Goal: Task Accomplishment & Management: Use online tool/utility

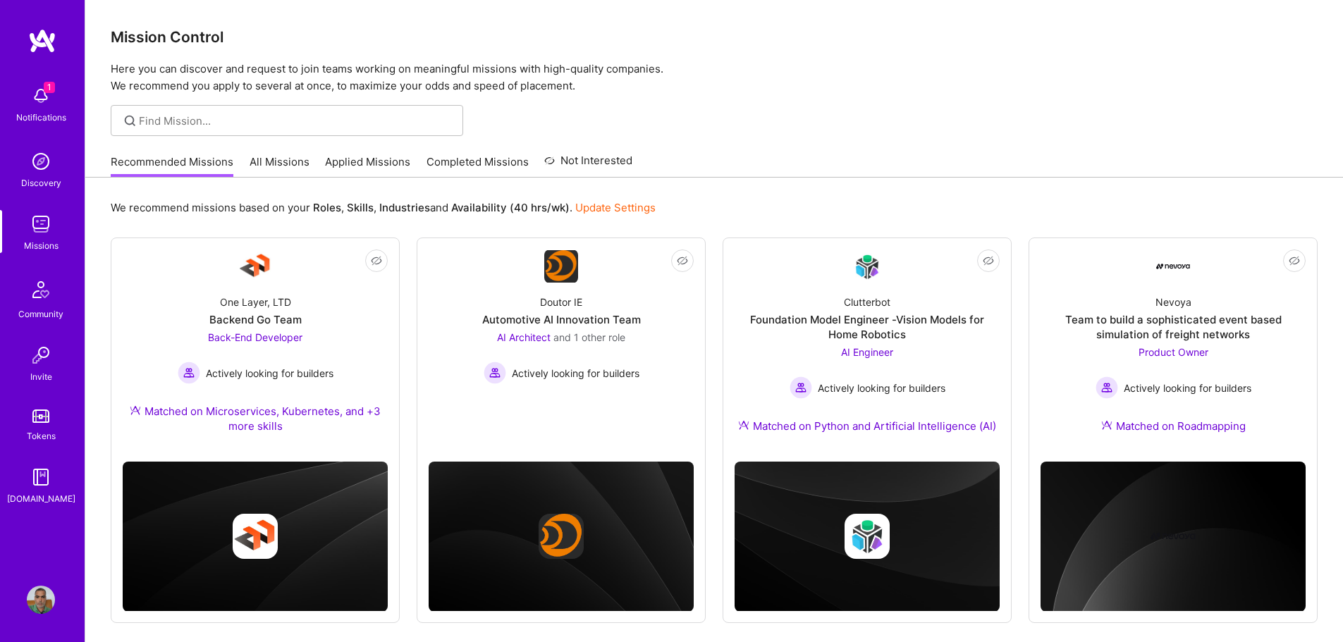
click at [44, 96] on img at bounding box center [41, 96] width 28 height 28
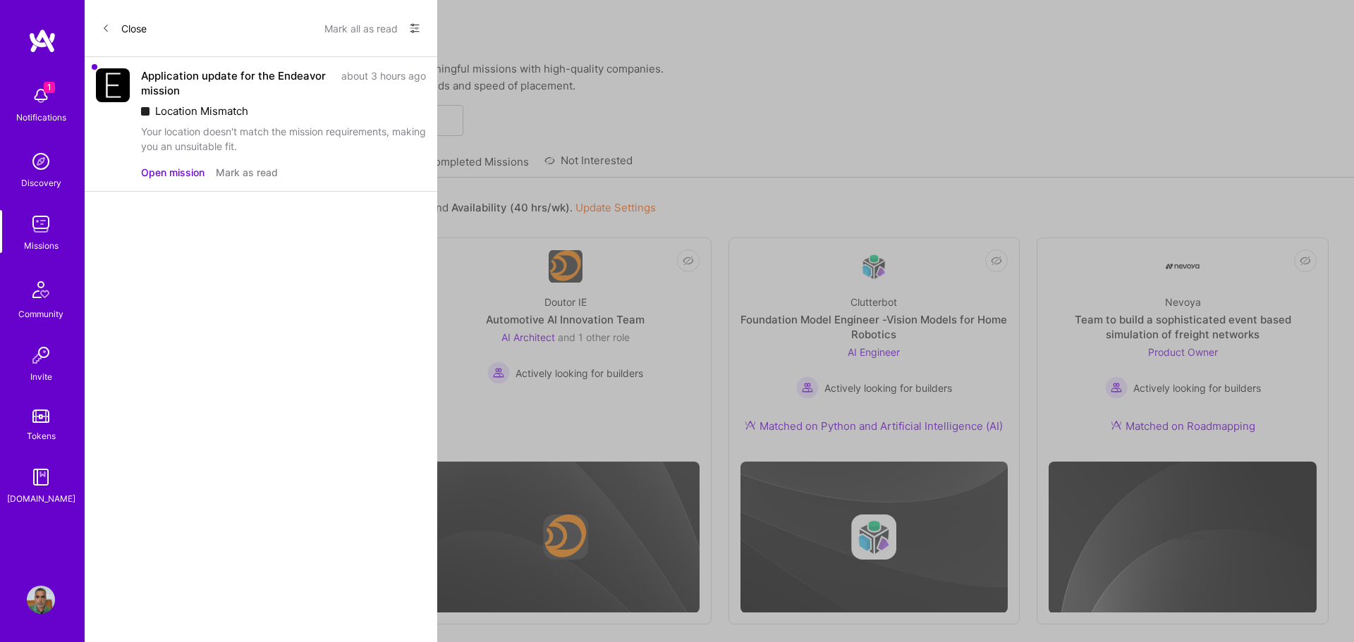
click at [176, 176] on button "Open mission" at bounding box center [172, 172] width 63 height 15
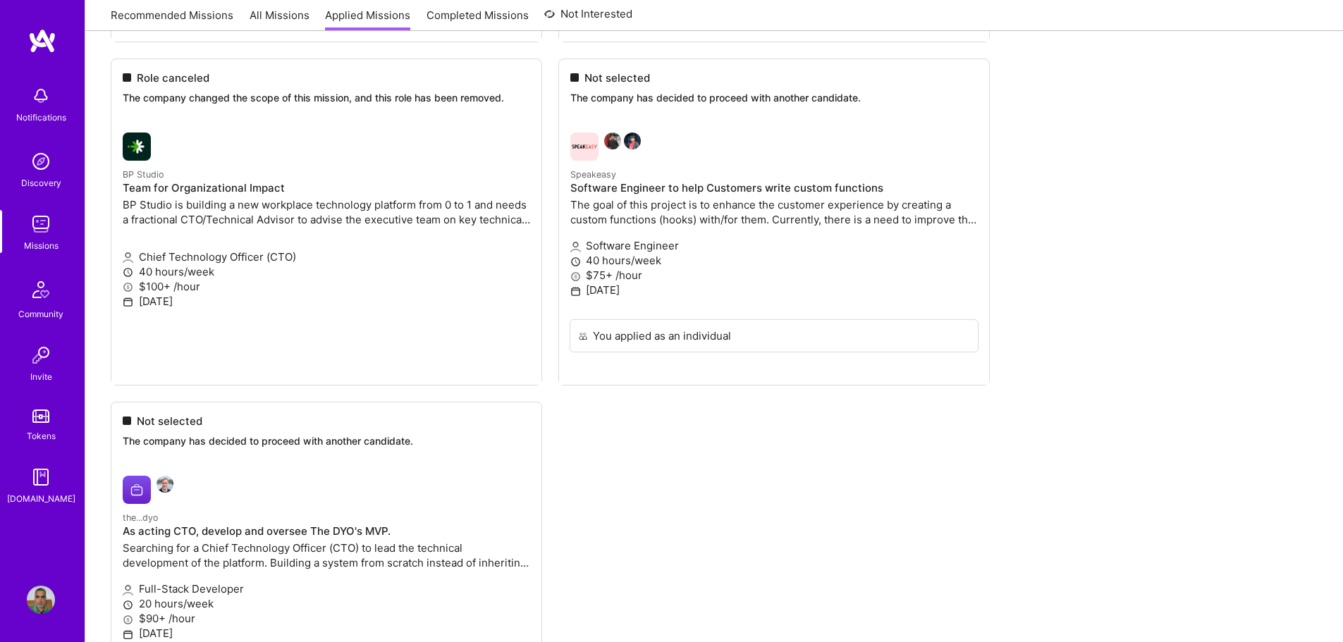
scroll to position [2791, 0]
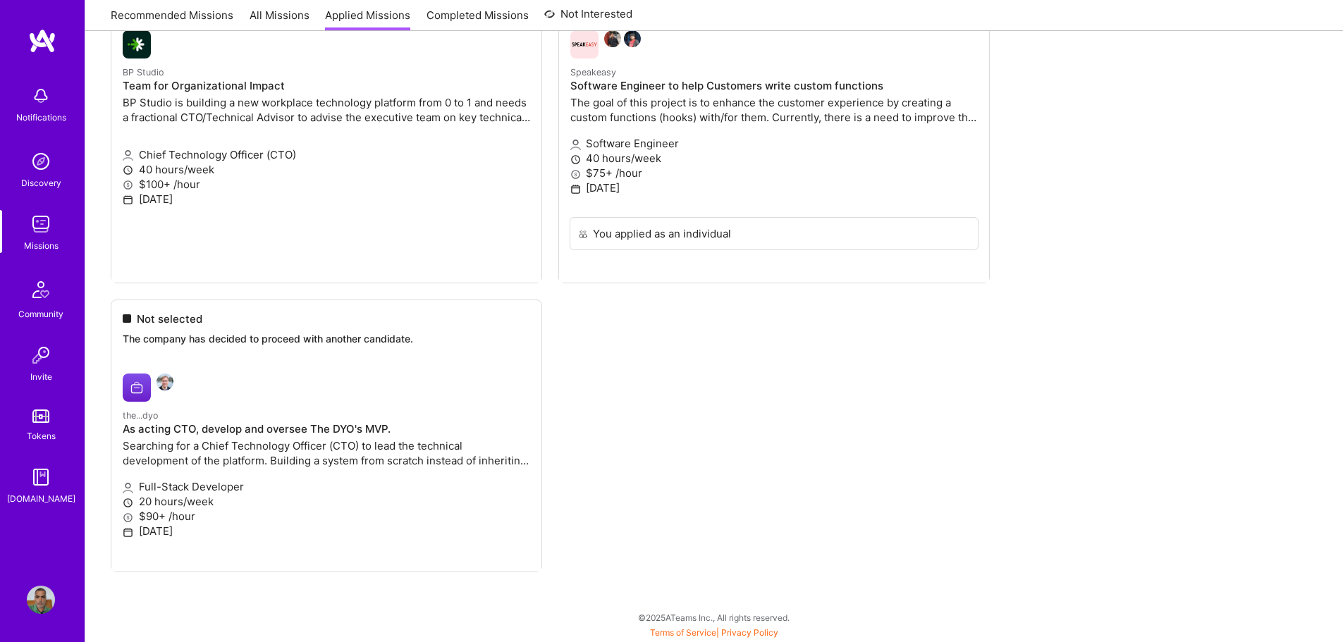
click at [63, 62] on div "Notifications Discovery Missions Community Invite Tokens [DOMAIN_NAME]" at bounding box center [42, 297] width 85 height 538
click at [0, 126] on div "Notifications" at bounding box center [40, 103] width 87 height 49
click at [31, 105] on div "Notifications Discovery Missions Community Invite Tokens [DOMAIN_NAME]" at bounding box center [42, 292] width 85 height 427
click at [31, 105] on img at bounding box center [41, 96] width 28 height 28
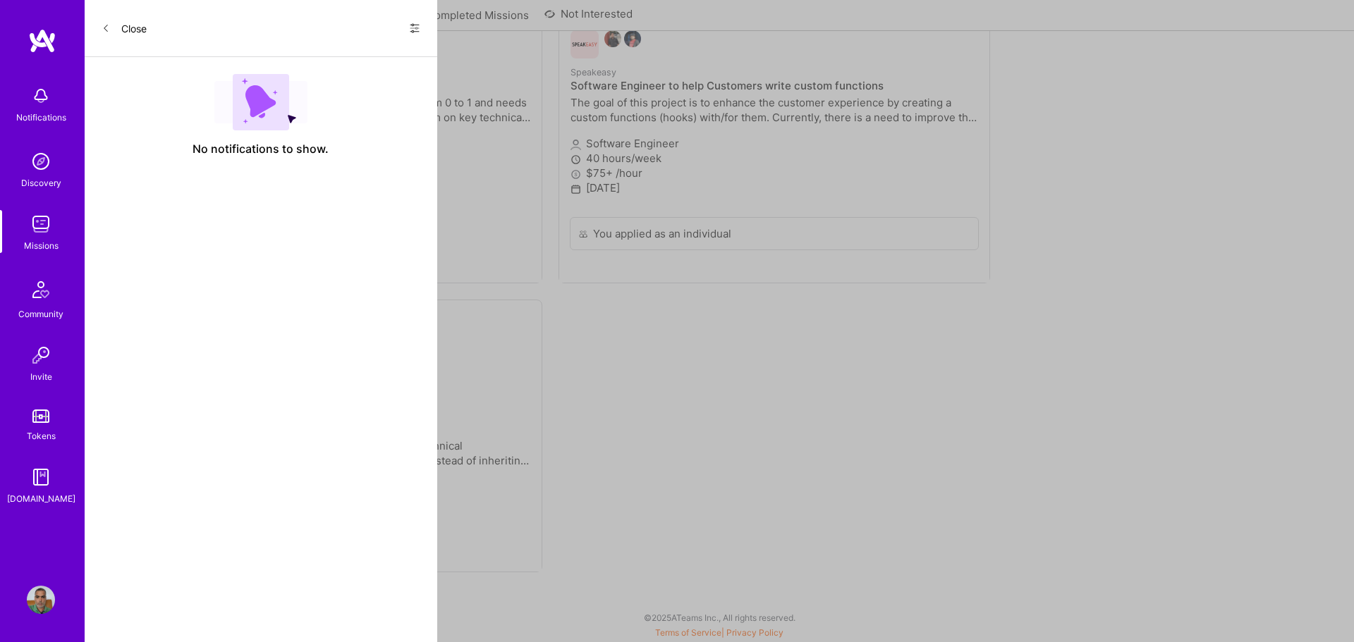
click at [422, 28] on div "Close Show all notifications Show unread notifications only" at bounding box center [261, 28] width 353 height 57
click at [407, 29] on div "Show all notifications Show unread notifications only" at bounding box center [409, 28] width 23 height 23
click at [414, 23] on icon at bounding box center [414, 28] width 11 height 11
click at [323, 51] on span "Show all notifications" at bounding box center [316, 58] width 98 height 14
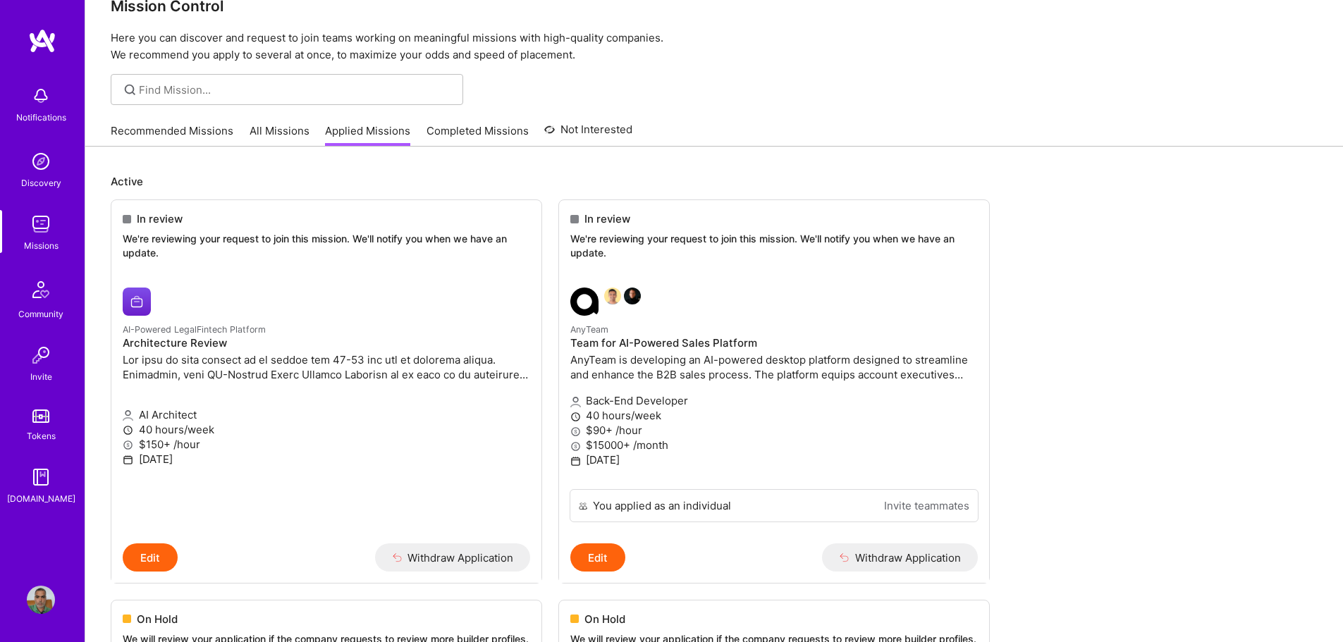
scroll to position [0, 0]
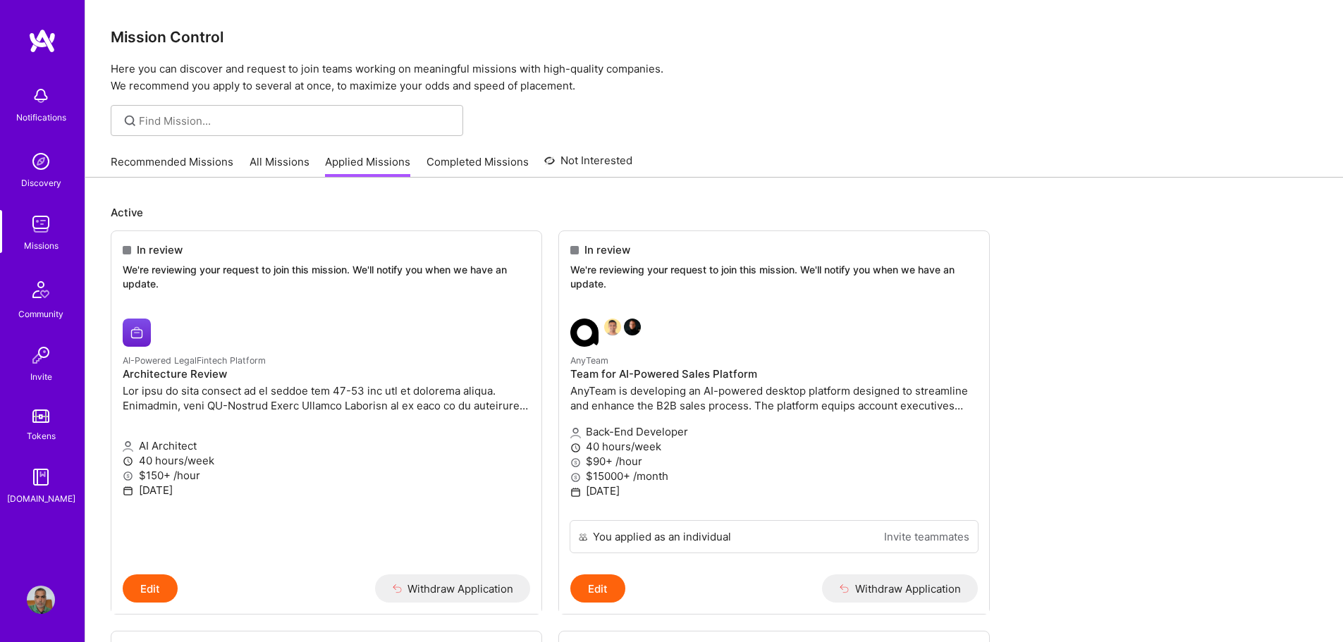
click at [585, 156] on link "Not Interested" at bounding box center [588, 164] width 88 height 25
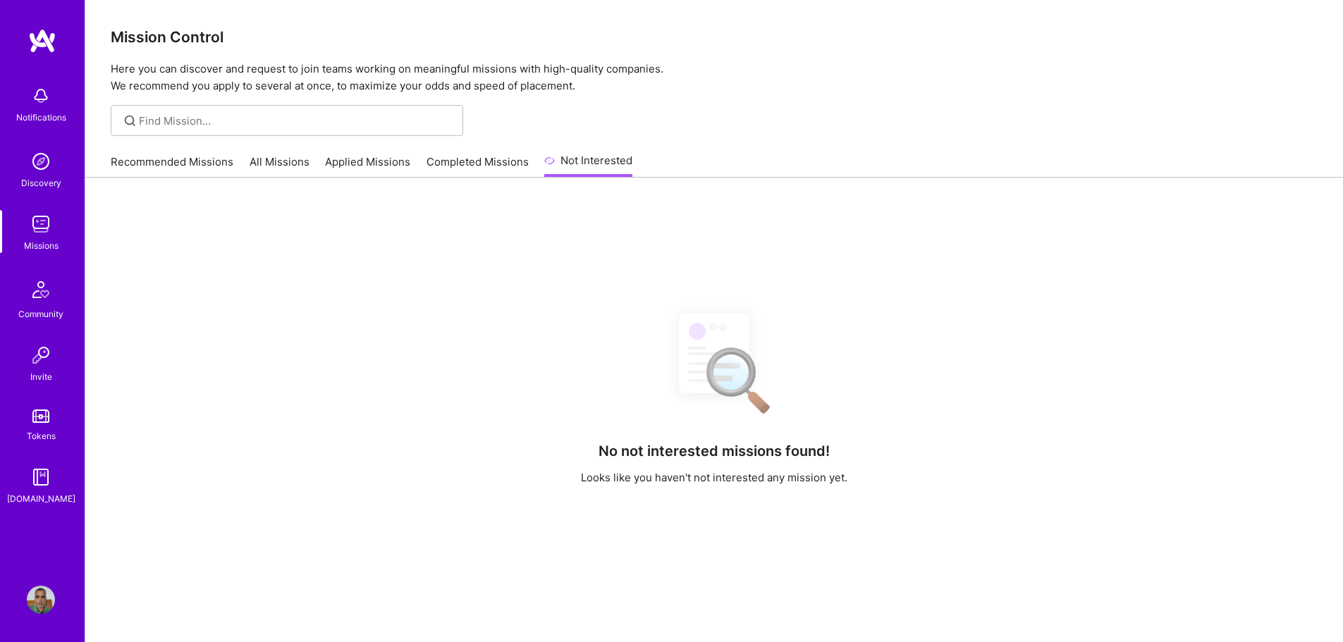
click at [488, 158] on link "Completed Missions" at bounding box center [478, 165] width 102 height 23
click at [390, 159] on link "Applied Missions" at bounding box center [367, 165] width 85 height 23
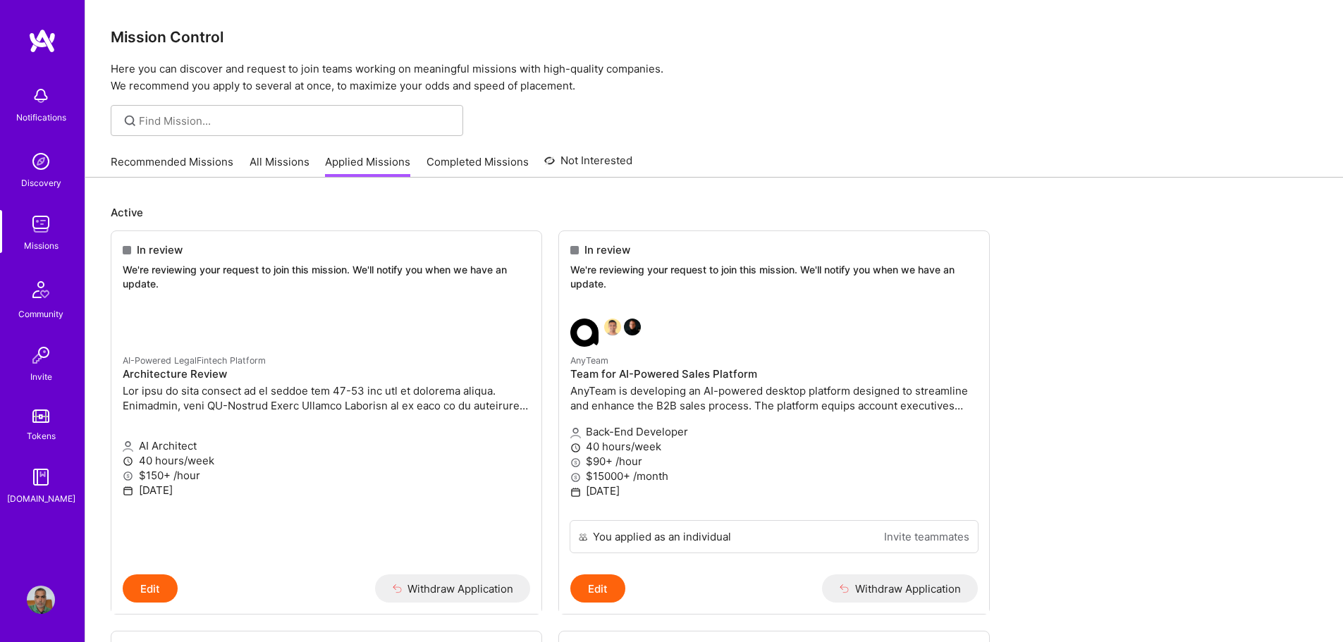
click at [287, 163] on link "All Missions" at bounding box center [280, 165] width 60 height 23
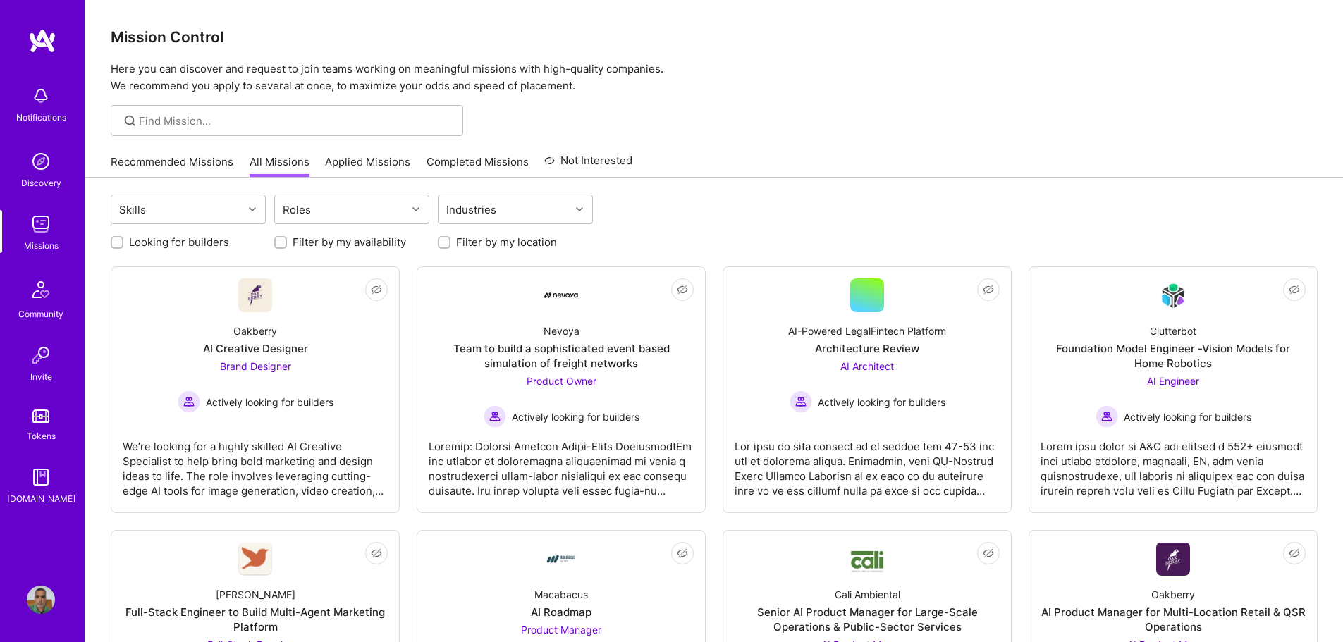
click at [137, 239] on label "Looking for builders" at bounding box center [179, 242] width 100 height 15
click at [123, 239] on input "Looking for builders" at bounding box center [119, 243] width 10 height 10
checkbox input "true"
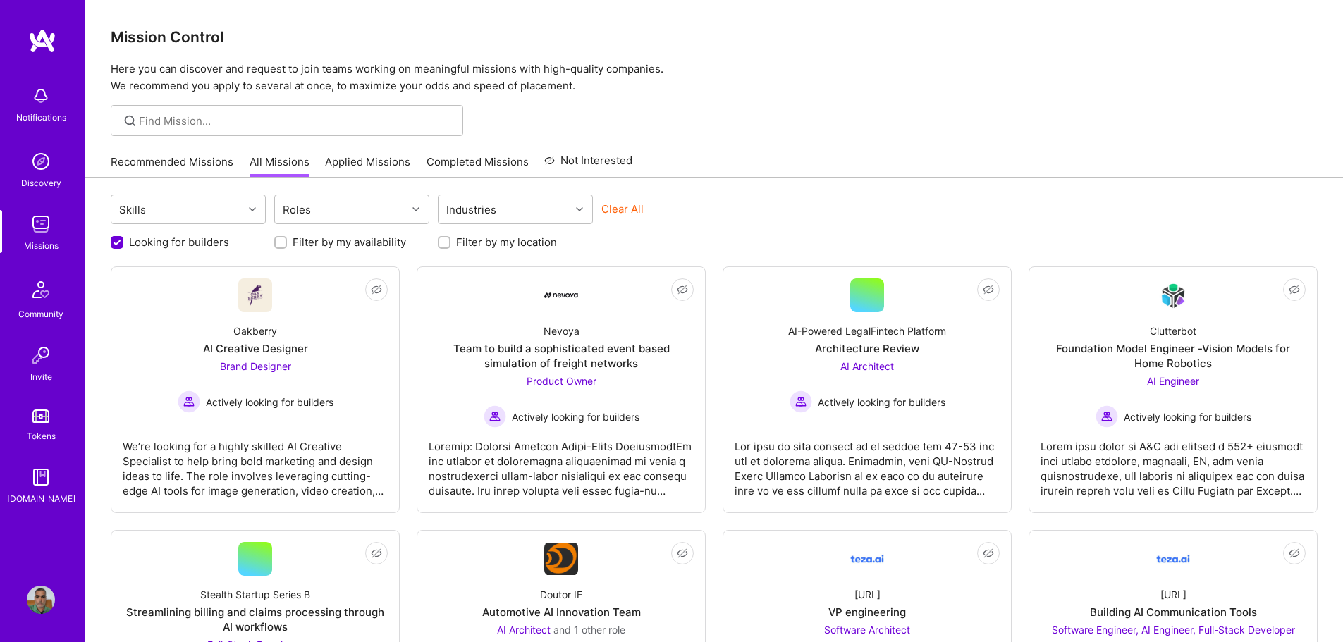
click at [506, 243] on label "Filter by my location" at bounding box center [506, 242] width 101 height 15
click at [451, 243] on input "Filter by my location" at bounding box center [446, 243] width 10 height 10
checkbox input "true"
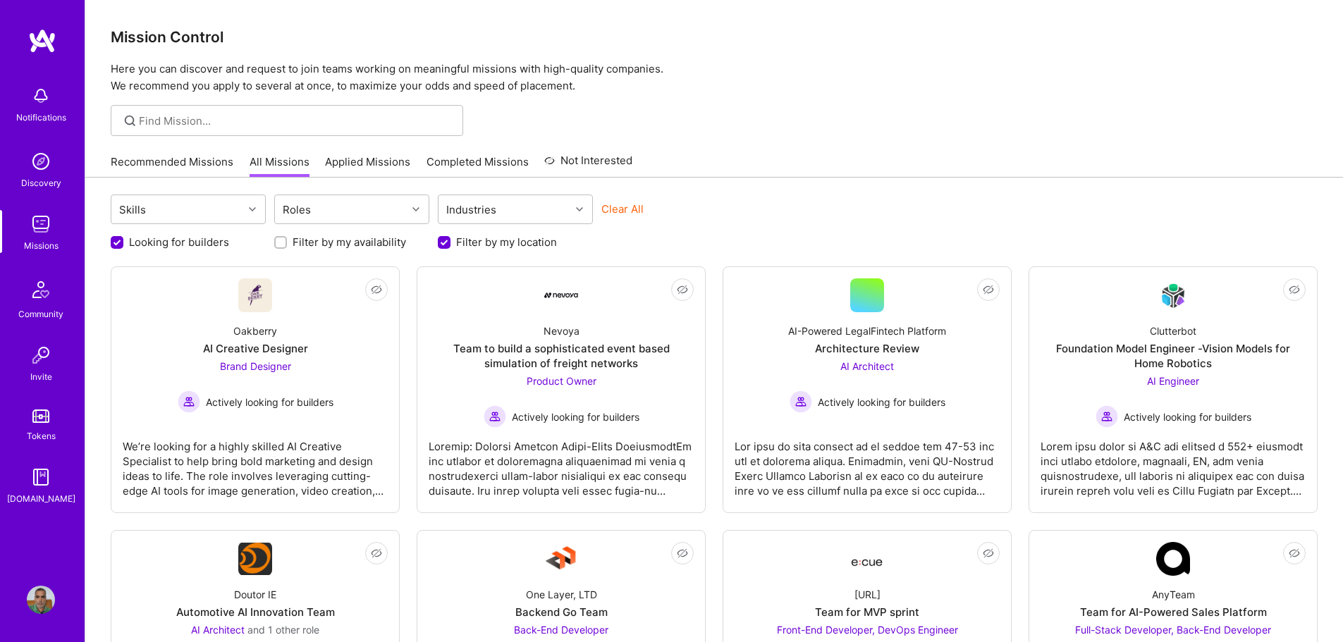
click at [639, 209] on button "Clear All" at bounding box center [623, 209] width 42 height 15
checkbox input "false"
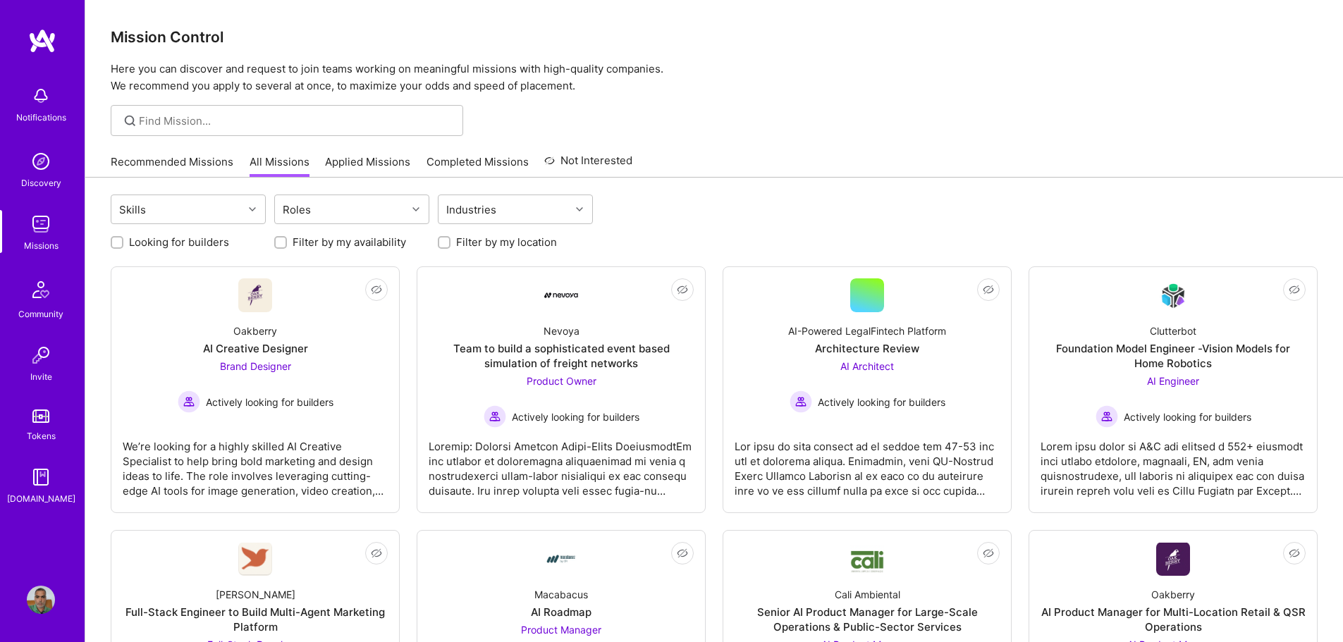
click at [475, 247] on label "Filter by my location" at bounding box center [506, 242] width 101 height 15
click at [451, 247] on input "Filter by my location" at bounding box center [446, 243] width 10 height 10
checkbox input "true"
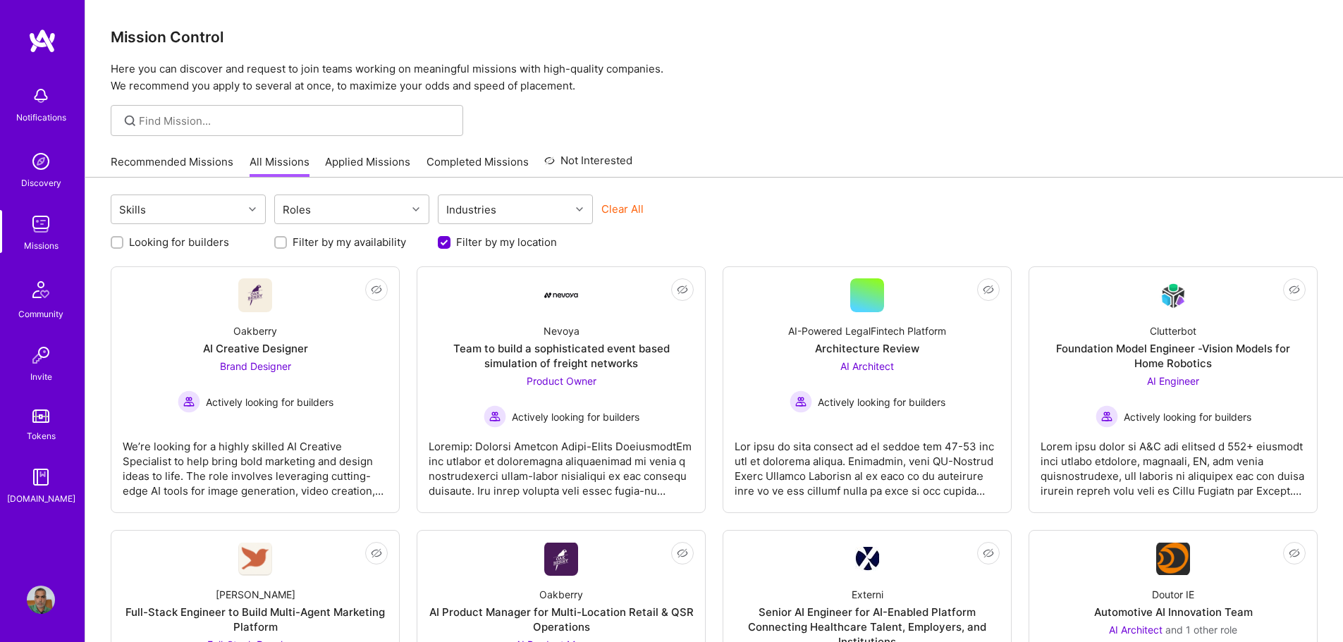
click at [154, 249] on label "Looking for builders" at bounding box center [179, 242] width 100 height 15
click at [123, 248] on input "Looking for builders" at bounding box center [119, 243] width 10 height 10
checkbox input "true"
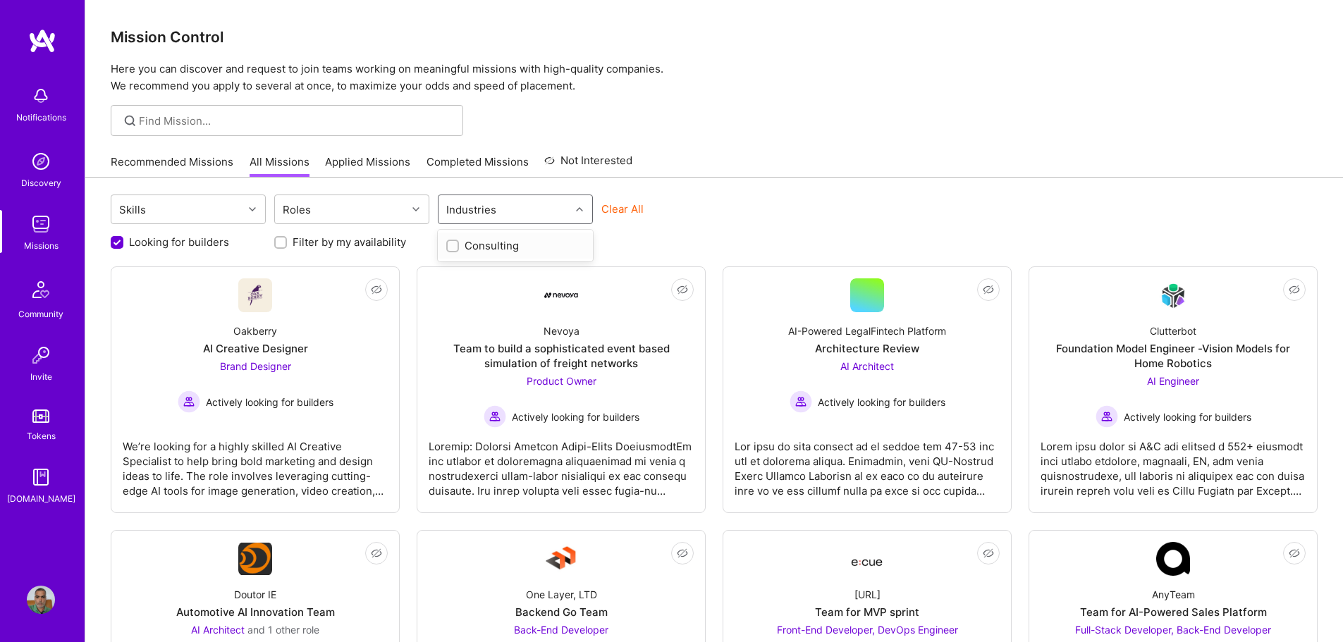
click at [486, 215] on div "Industries" at bounding box center [471, 210] width 57 height 20
click at [518, 205] on div "Industries" at bounding box center [505, 209] width 132 height 28
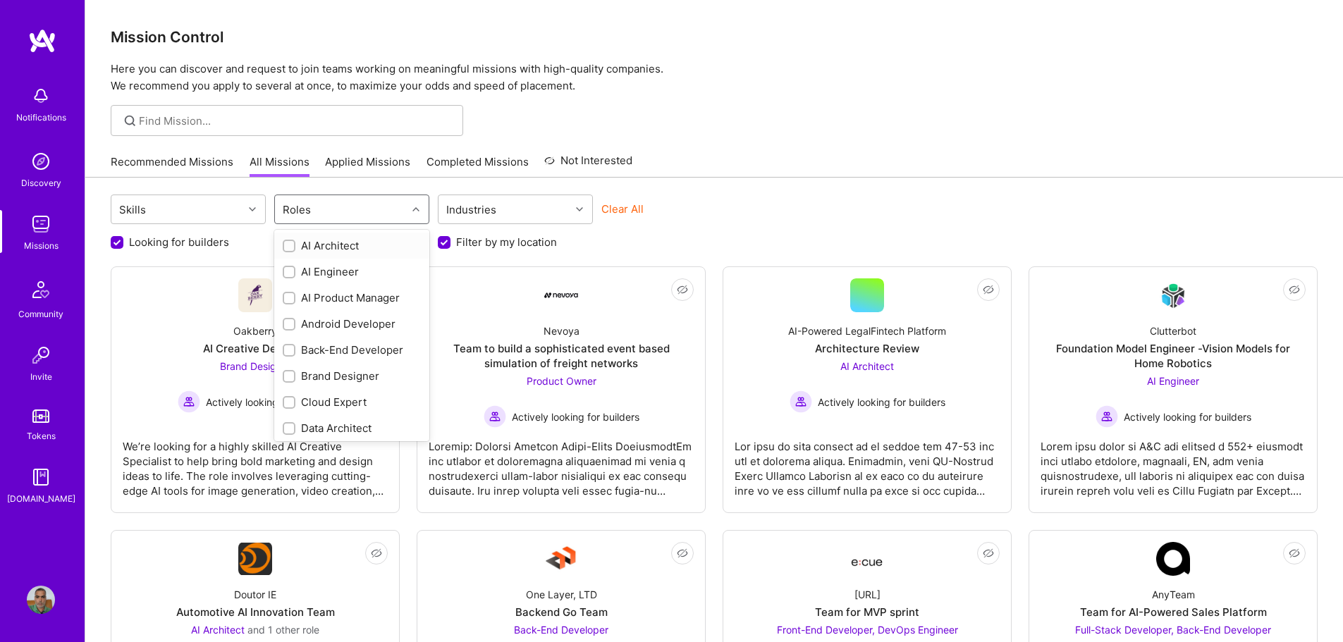
click at [386, 213] on div "Roles" at bounding box center [341, 209] width 132 height 28
click at [805, 223] on div "Skills option AI Architect focused, 1 of 26. 26 results available. Use Up and D…" at bounding box center [714, 211] width 1207 height 33
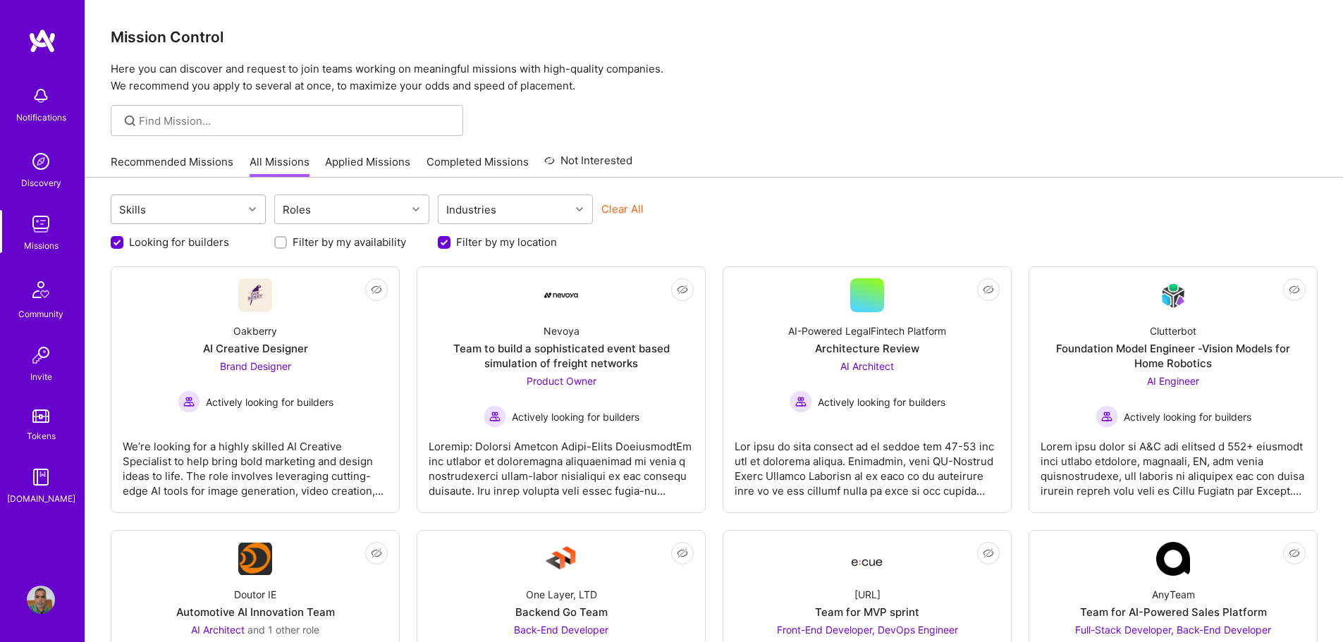
click at [179, 214] on div "Skills" at bounding box center [177, 209] width 132 height 28
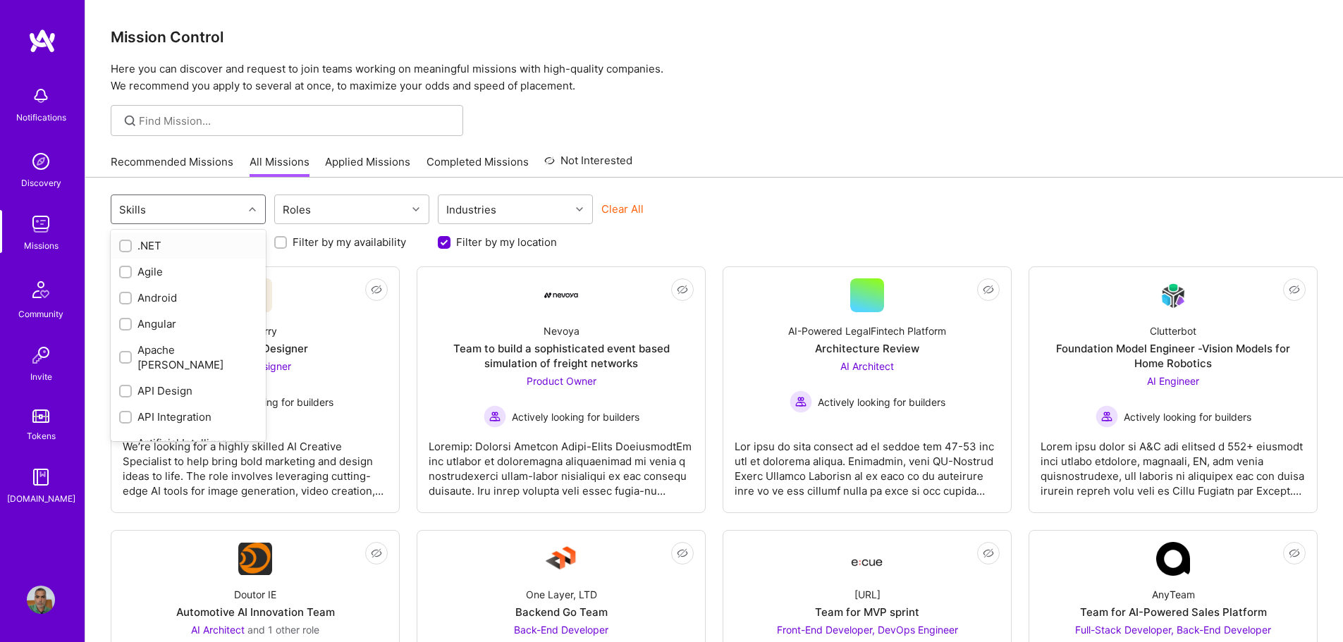
click at [188, 247] on div ".NET" at bounding box center [188, 245] width 138 height 15
checkbox input "true"
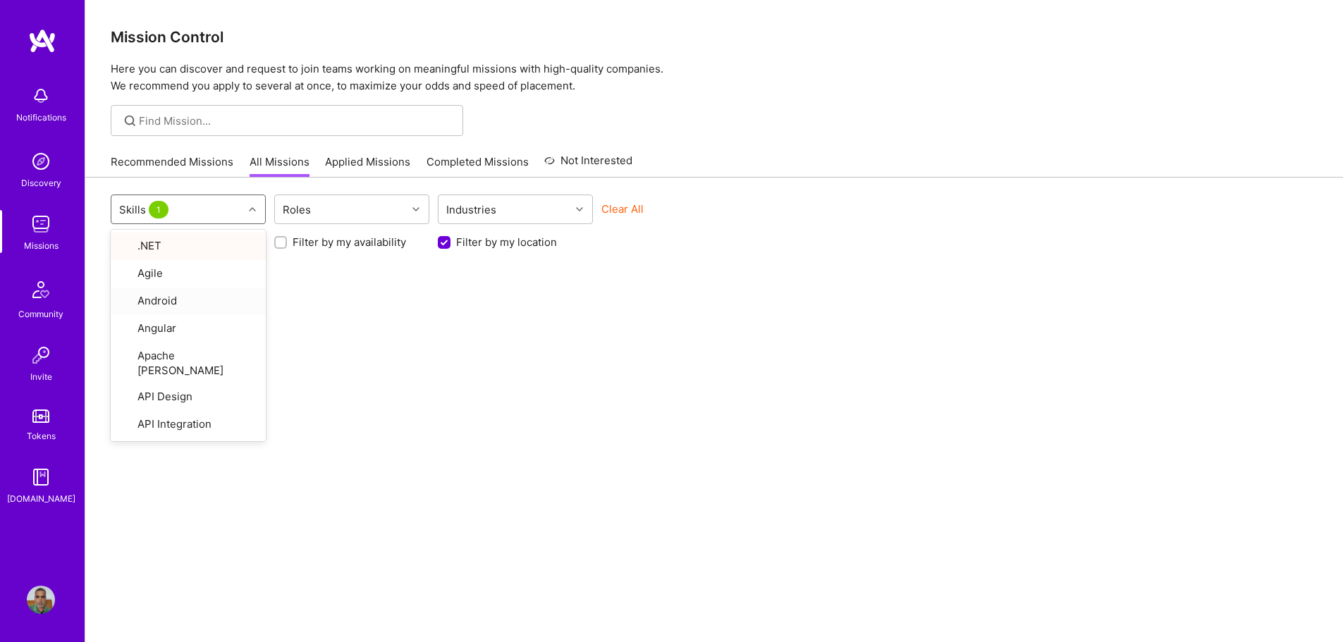
click at [626, 425] on div "option .NET, selected. option Android focused, 3 of 76. 76 results available. U…" at bounding box center [714, 435] width 1258 height 514
click at [262, 197] on div at bounding box center [254, 209] width 22 height 28
click at [136, 271] on div "Agile" at bounding box center [188, 271] width 138 height 15
checkbox input "true"
click at [154, 243] on div ".NET" at bounding box center [188, 245] width 138 height 15
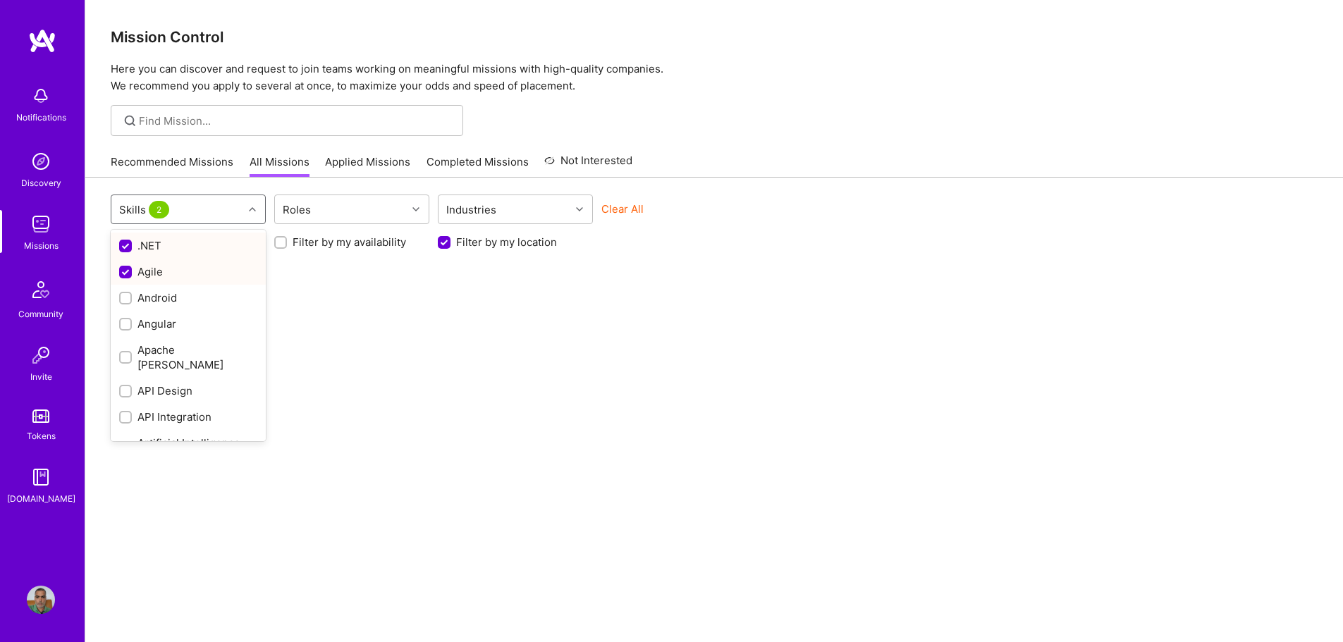
checkbox input "false"
click at [152, 278] on div "Agile" at bounding box center [188, 271] width 138 height 15
checkbox input "false"
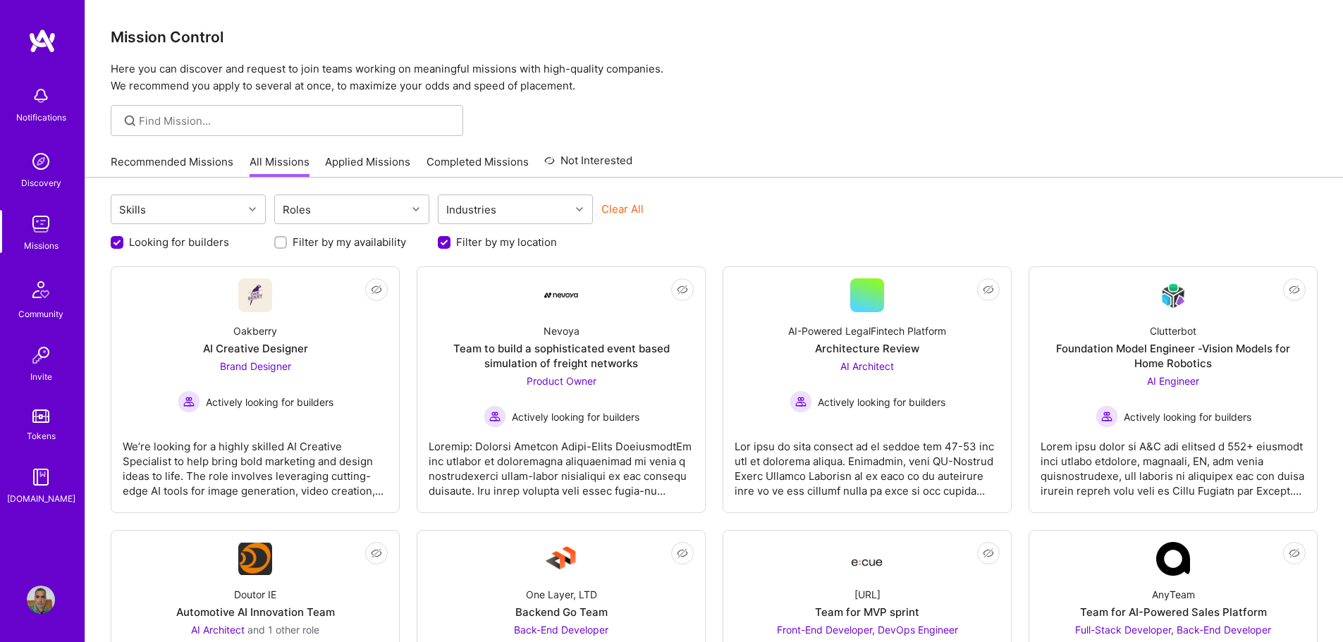
click at [826, 164] on div "Recommended Missions All Missions Applied Missions Completed Missions Not Inter…" at bounding box center [714, 162] width 1207 height 30
